Goal: Task Accomplishment & Management: Complete application form

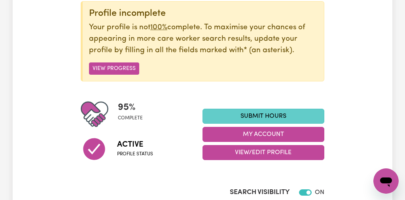
click at [271, 114] on link "Submit Hours" at bounding box center [264, 116] width 122 height 15
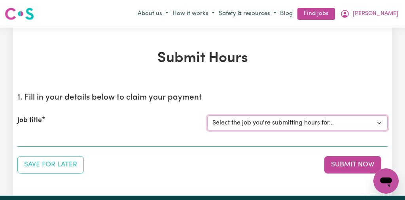
click at [379, 121] on select "Select the job you're submitting hours for... [[PERSON_NAME]] [DEMOGRAPHIC_DATA…" at bounding box center [297, 123] width 180 height 15
select select "13254"
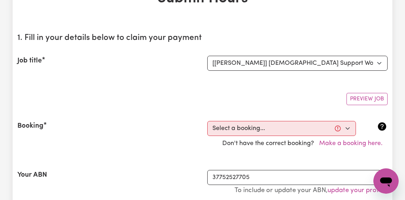
scroll to position [63, 0]
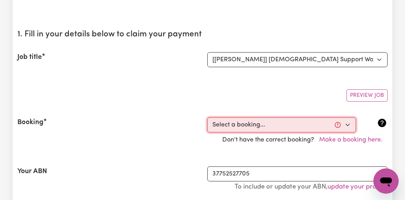
click at [347, 124] on select "Select a booking... [DATE] 10:00am to 01:00pm (RECURRING) [DATE] 10:00am to 01:…" at bounding box center [281, 124] width 149 height 15
select select "354982"
type input "[DATE]"
type input "10"
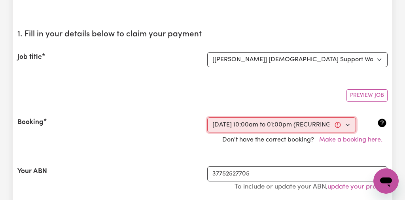
type input "2025"
type input "10:00"
type input "10"
type input "0"
select select "am"
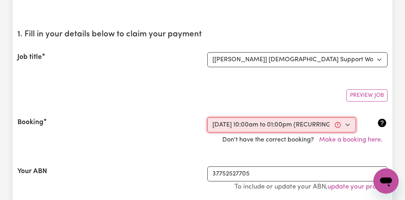
type input "13:00"
type input "1"
type input "0"
select select "pm"
select select "44-Weekday"
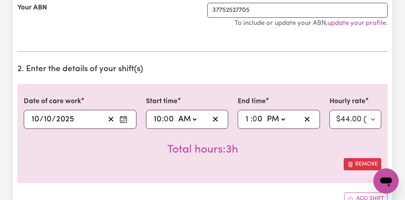
scroll to position [228, 0]
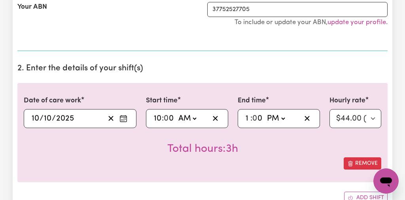
click at [173, 117] on input "0" at bounding box center [170, 119] width 10 height 12
type input "10:04"
type input "4"
type input "10:45"
type input "45"
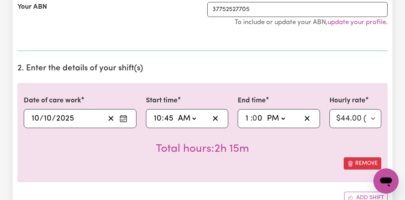
click at [160, 117] on input "10" at bounding box center [157, 119] width 8 height 12
type input "09:45"
type input "9"
click at [257, 117] on input "0" at bounding box center [258, 119] width 10 height 12
type input "3"
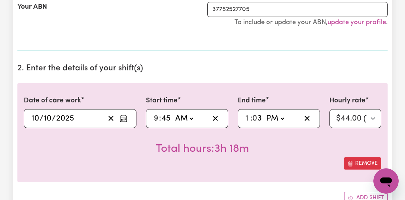
type input "13:30"
type input "30"
click at [288, 155] on div "Total hours: 3h 45m" at bounding box center [203, 142] width 358 height 29
click at [171, 117] on input "45" at bounding box center [166, 119] width 10 height 12
type input "09:00"
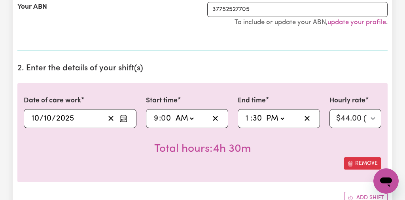
type input "0"
click at [158, 117] on input "9" at bounding box center [156, 119] width 6 height 12
type input "01:00"
type input "1"
type input "10:00"
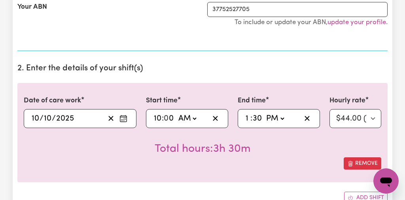
type input "10"
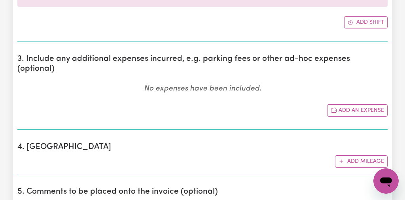
scroll to position [418, 0]
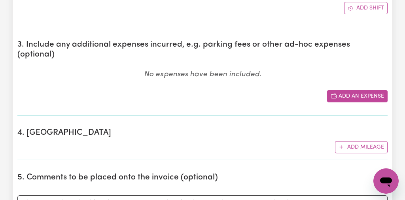
click at [341, 90] on button "Add an expense" at bounding box center [357, 96] width 61 height 12
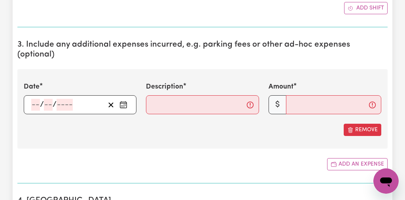
click at [123, 101] on icon "Enter the date of expense" at bounding box center [123, 105] width 8 height 8
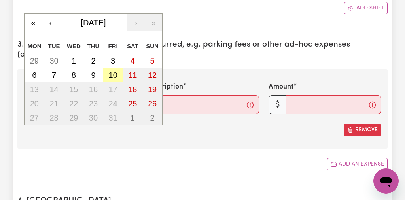
click at [113, 71] on abbr "10" at bounding box center [113, 75] width 9 height 9
type input "[DATE]"
type input "10"
type input "2025"
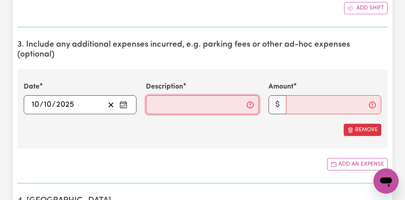
click at [154, 96] on input "Description" at bounding box center [202, 104] width 113 height 19
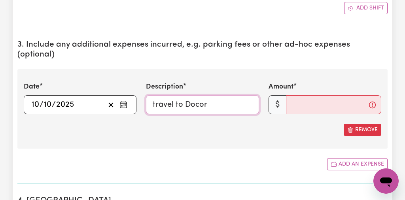
type input "travel to Docor"
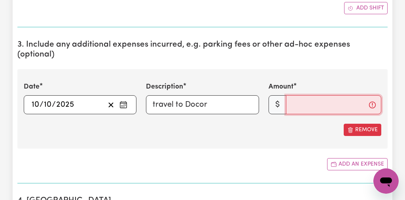
click at [298, 96] on input "Amount" at bounding box center [333, 104] width 95 height 19
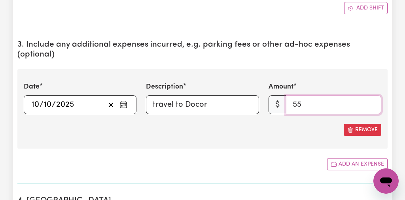
click at [317, 97] on input "55" at bounding box center [333, 104] width 95 height 19
type input "55.00"
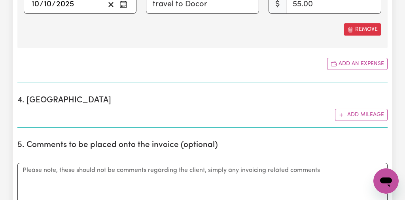
scroll to position [519, 0]
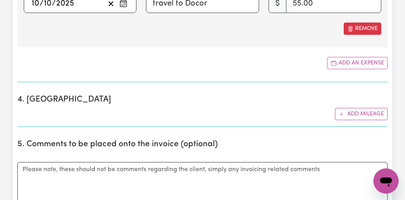
click at [397, 69] on div "Submit Hours 1. Fill in your details below to claim your payment Job title Sele…" at bounding box center [202, 150] width 405 height 1282
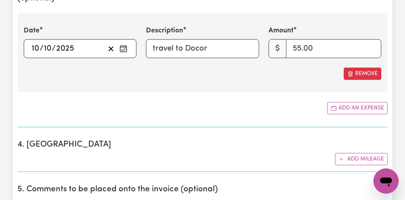
scroll to position [468, 0]
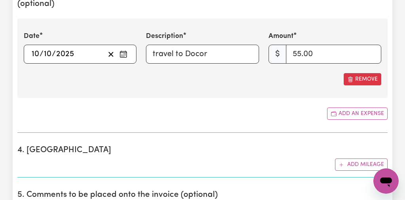
click at [97, 148] on section "4. Mileage Add mileage" at bounding box center [202, 158] width 370 height 38
click at [349, 159] on button "Add mileage" at bounding box center [361, 165] width 53 height 12
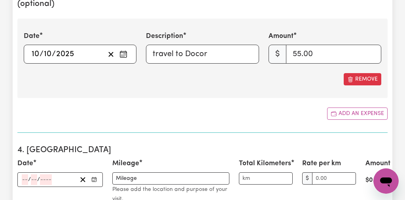
click at [74, 45] on div "[DATE] [DATE] « ‹ [DATE] › » Mon Tue Wed Thu Fri Sat Sun 29 30 1 2 3 4 5 6 7 8 …" at bounding box center [80, 54] width 113 height 19
click at [204, 81] on div "Date [DATE] 10 / 10 / « ‹ [DATE] › » Mon Tue Wed Thu Fri Sat Sun 29 30 1 2 3 4 …" at bounding box center [202, 59] width 370 height 80
click at [93, 177] on icon "Enter the date" at bounding box center [94, 180] width 6 height 6
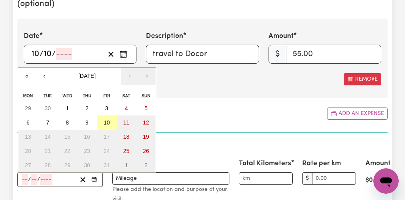
click at [105, 119] on abbr "10" at bounding box center [107, 122] width 6 height 6
type input "[DATE]"
type input "10"
type input "2025"
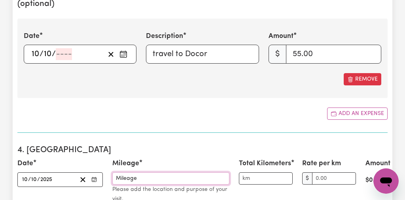
click at [147, 172] on input "Mileage" at bounding box center [170, 178] width 117 height 12
type input "M"
click at [144, 172] on input "Doctor DEloraine" at bounding box center [170, 178] width 117 height 12
type input "Doctor [PERSON_NAME]"
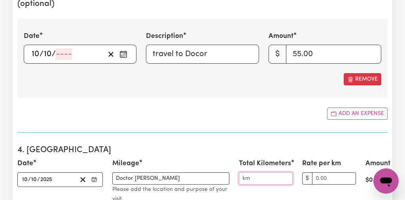
click at [255, 172] on input "Total Kilometers" at bounding box center [266, 178] width 54 height 12
type input "50"
click at [316, 172] on input "Rate per km" at bounding box center [334, 178] width 44 height 12
click at [317, 172] on input "5.00" at bounding box center [334, 178] width 44 height 12
type input "55.00"
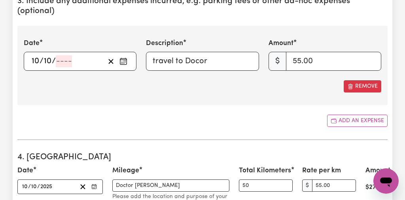
scroll to position [456, 0]
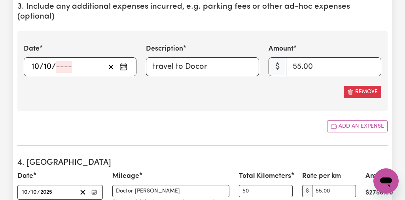
click at [54, 63] on span "/" at bounding box center [54, 67] width 4 height 9
type input "2025"
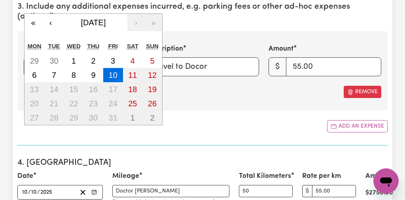
click at [50, 57] on div "[DATE] [DATE] « ‹ [DATE] › » Mon Tue Wed Thu Fri Sat Sun 29 30 1 2 3 4 5 6 7 8 …" at bounding box center [80, 66] width 113 height 19
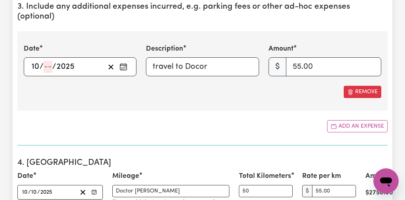
type input "10"
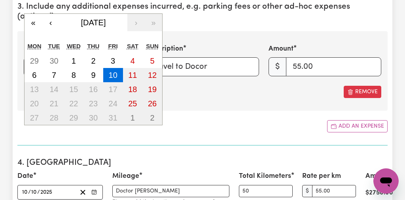
click at [39, 57] on div "[DATE] [DATE] « ‹ [DATE] › » Mon Tue Wed Thu Fri Sat Sun 29 30 1 2 3 4 5 6 7 8 …" at bounding box center [80, 66] width 113 height 19
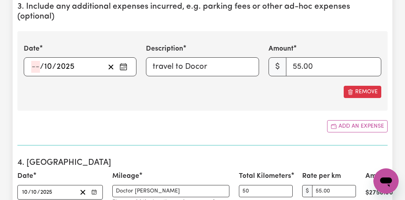
type input "10"
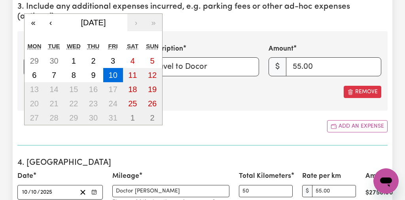
click at [74, 57] on div "[DATE] [DATE] « ‹ [DATE] › » Mon Tue Wed Thu Fri Sat Sun 29 30 1 2 3 4 5 6 7 8 …" at bounding box center [80, 66] width 113 height 19
click at [232, 93] on div "Date [DATE] 10 / 10 / « ‹ [DATE] › » Mon Tue Wed Thu Fri Sat Sun 29 30 1 2 3 4 …" at bounding box center [202, 71] width 370 height 80
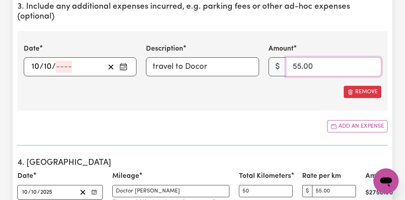
click at [313, 57] on input "55.00" at bounding box center [333, 66] width 95 height 19
type input "5"
type input "1"
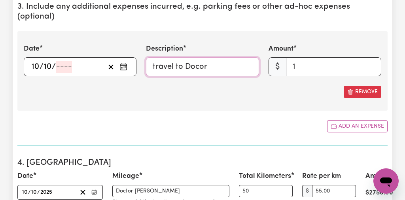
click at [214, 57] on input "travel to Docor" at bounding box center [202, 66] width 113 height 19
type input "t"
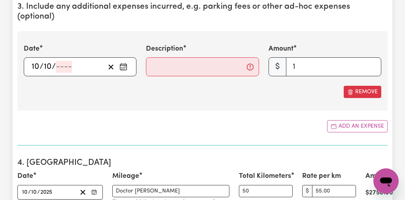
click at [220, 92] on div "Date [DATE] 10 / 10 / « ‹ [DATE] › » Mon Tue Wed Thu Fri Sat Sun 29 30 1 2 3 4 …" at bounding box center [202, 71] width 370 height 80
click at [54, 63] on span "/" at bounding box center [54, 67] width 4 height 9
click at [201, 87] on div "Remove" at bounding box center [203, 92] width 358 height 12
click at [370, 86] on button "Remove" at bounding box center [363, 92] width 38 height 12
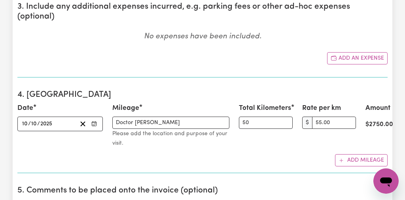
click at [399, 137] on div "Submit Hours 1. Fill in your details below to claim your payment Job title Sele…" at bounding box center [202, 204] width 405 height 1265
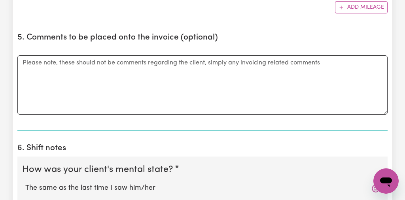
scroll to position [620, 0]
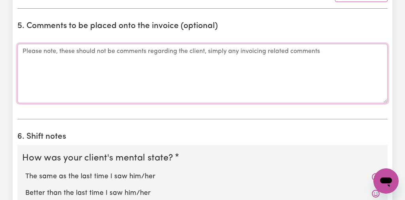
click at [23, 44] on textarea "Comments" at bounding box center [202, 73] width 370 height 59
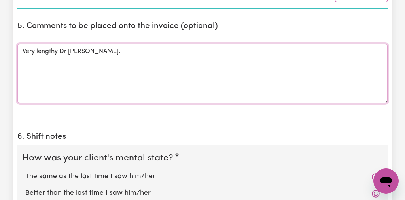
click at [139, 87] on textarea "Very lengthy Dr [PERSON_NAME]." at bounding box center [202, 73] width 370 height 59
type textarea "Very lengthy Dr [PERSON_NAME]."
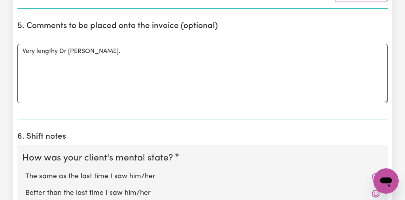
click at [399, 144] on div "Submit Hours 1. Fill in your details below to claim your payment Job title Sele…" at bounding box center [202, 39] width 405 height 1265
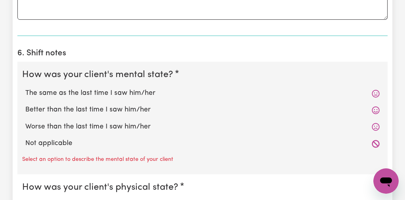
scroll to position [709, 0]
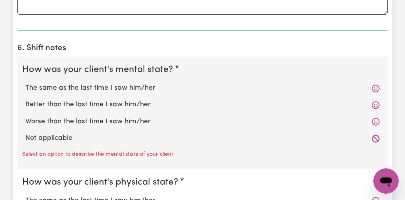
click at [142, 83] on label "The same as the last time I saw him/her" at bounding box center [202, 88] width 354 height 10
click at [25, 83] on input "The same as the last time I saw him/her" at bounding box center [25, 83] width 0 height 0
radio input "true"
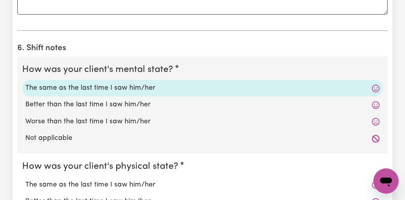
click at [128, 180] on label "The same as the last time I saw him/her" at bounding box center [202, 185] width 354 height 10
click at [25, 180] on input "The same as the last time I saw him/her" at bounding box center [25, 180] width 0 height 0
radio input "true"
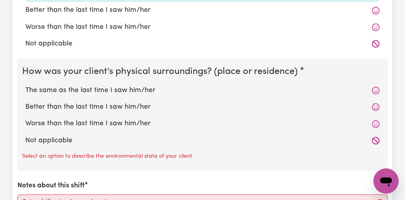
scroll to position [911, 0]
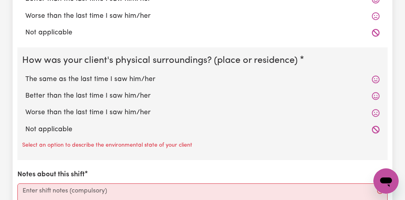
click at [147, 74] on label "The same as the last time I saw him/her" at bounding box center [202, 79] width 354 height 10
click at [25, 74] on input "The same as the last time I saw him/her" at bounding box center [25, 74] width 0 height 0
radio input "true"
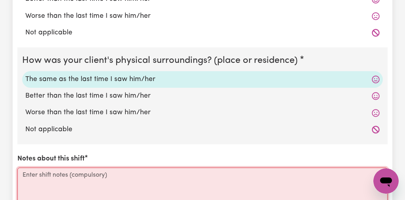
click at [23, 168] on textarea "Notes about this shift" at bounding box center [202, 197] width 370 height 59
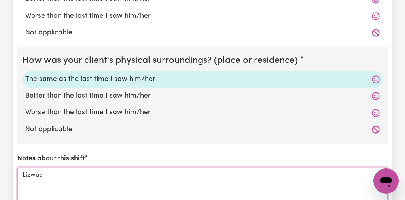
click at [30, 168] on textarea "Lizwas" at bounding box center [202, 197] width 370 height 59
click at [55, 168] on textarea "[PERSON_NAME] was" at bounding box center [202, 197] width 370 height 59
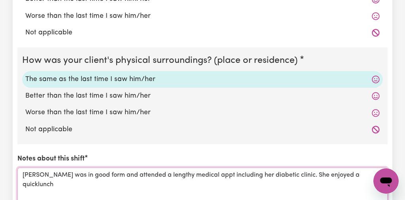
click at [333, 168] on textarea "[PERSON_NAME] was in good form and attended a lengthy medical appt including he…" at bounding box center [202, 197] width 370 height 59
click at [359, 168] on textarea "[PERSON_NAME] was in good form and attended a lengthy medical appt including he…" at bounding box center [202, 197] width 370 height 59
click at [49, 174] on textarea "[PERSON_NAME] was in good form and attended a lengthy medical appt including he…" at bounding box center [202, 197] width 370 height 59
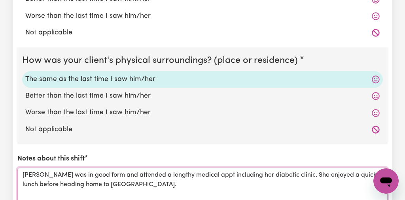
type textarea "[PERSON_NAME] was in good form and attended a lengthy medical appt including he…"
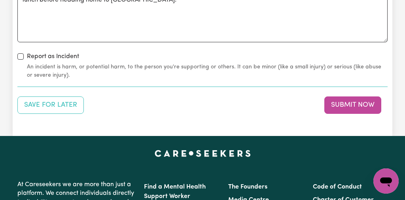
scroll to position [1101, 0]
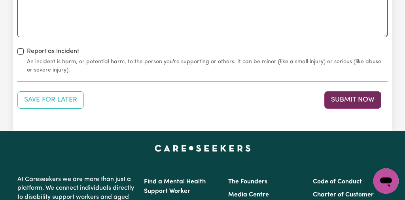
click at [373, 91] on button "Submit Now" at bounding box center [352, 99] width 57 height 17
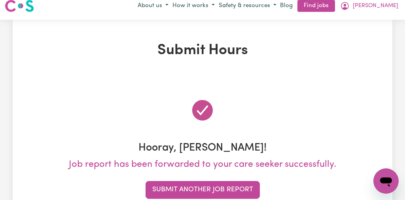
scroll to position [0, 0]
